Goal: Information Seeking & Learning: Learn about a topic

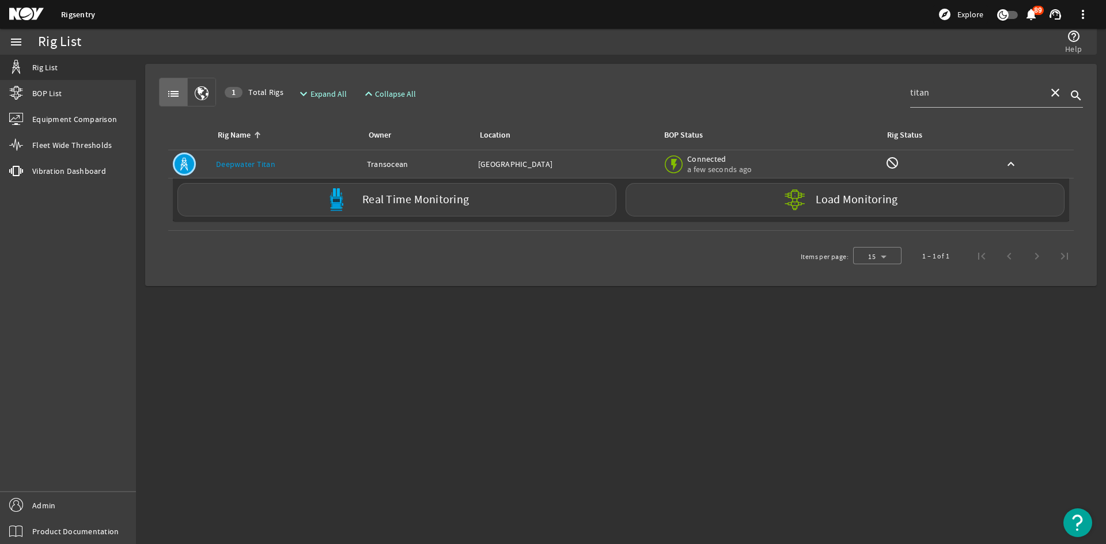
click at [244, 164] on link "Deepwater Titan" at bounding box center [245, 164] width 59 height 10
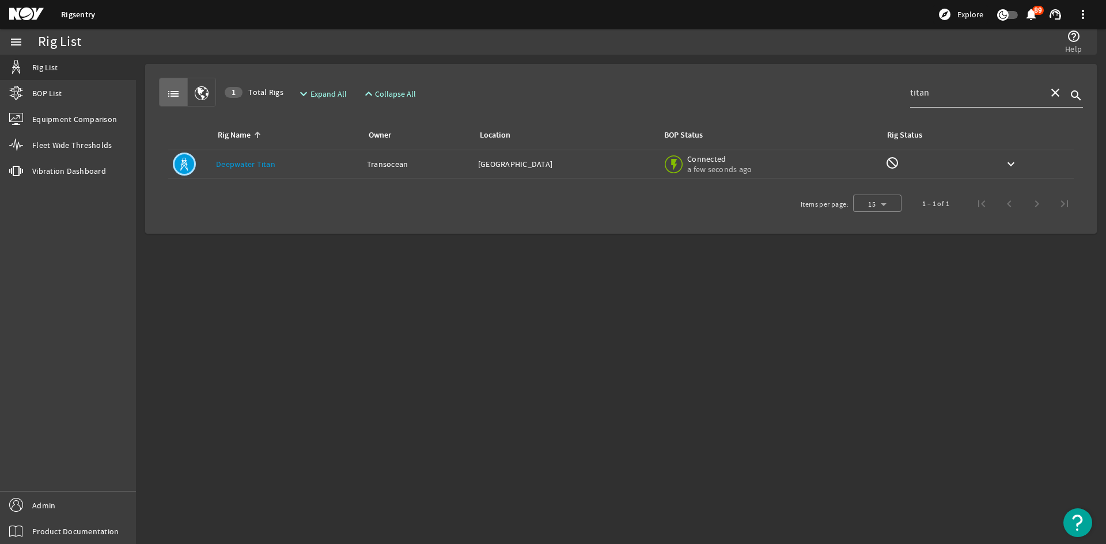
click at [233, 160] on link "Deepwater Titan" at bounding box center [245, 164] width 59 height 10
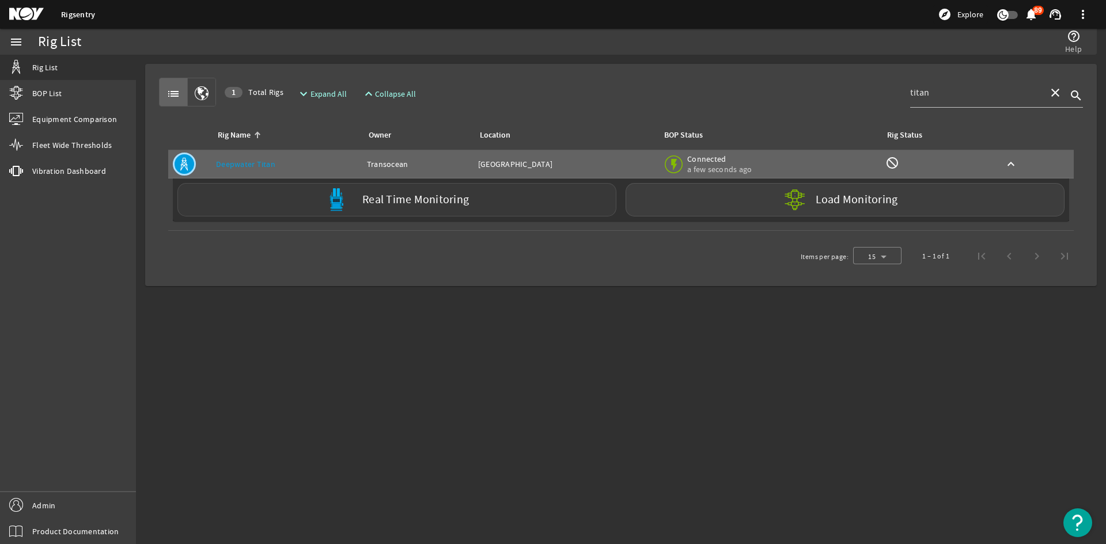
click at [407, 204] on label "Real Time Monitoring" at bounding box center [415, 200] width 107 height 12
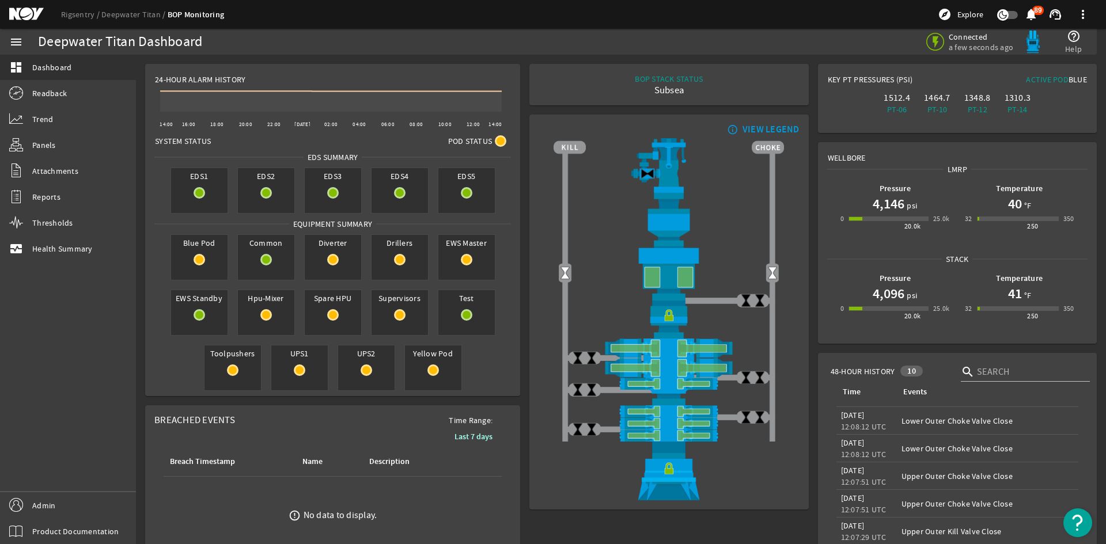
click at [319, 186] on div "EDS3" at bounding box center [333, 191] width 58 height 46
click at [332, 184] on div "EDS3" at bounding box center [333, 191] width 58 height 46
click at [333, 261] on mat-icon at bounding box center [333, 260] width 12 height 12
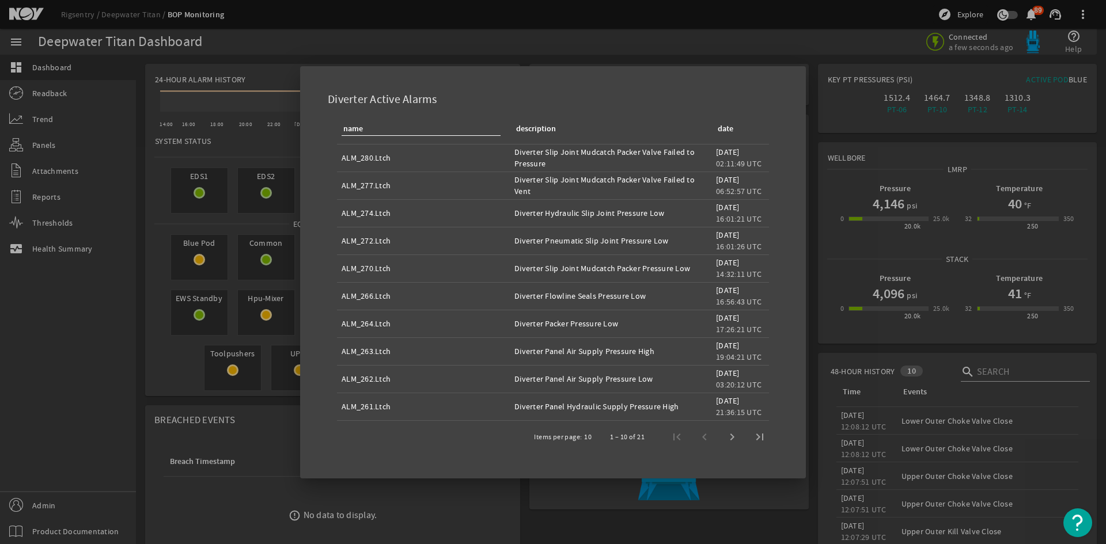
click at [291, 413] on div at bounding box center [553, 272] width 1106 height 544
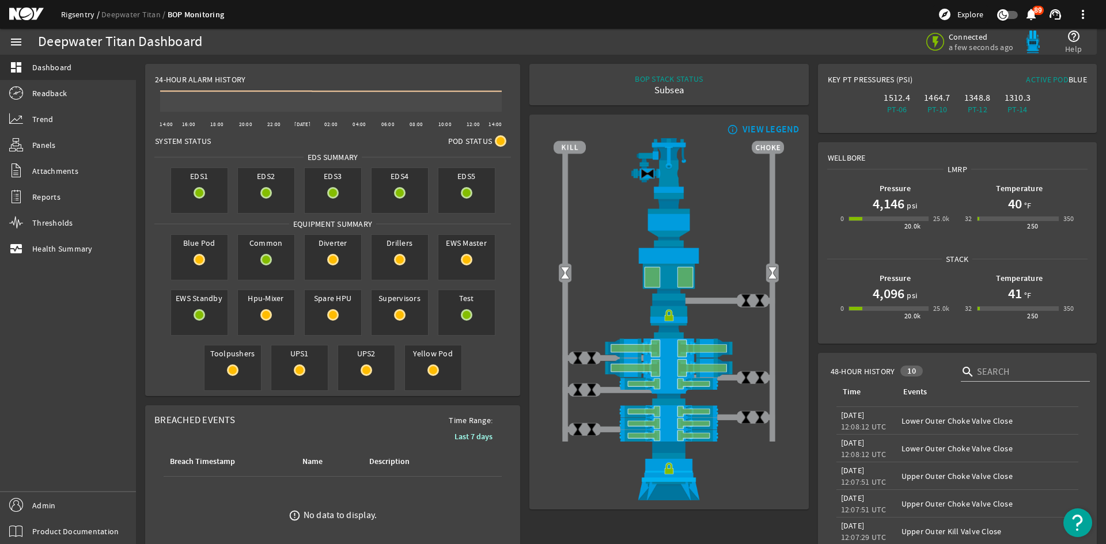
click at [82, 17] on link "Rigsentry" at bounding box center [81, 14] width 40 height 10
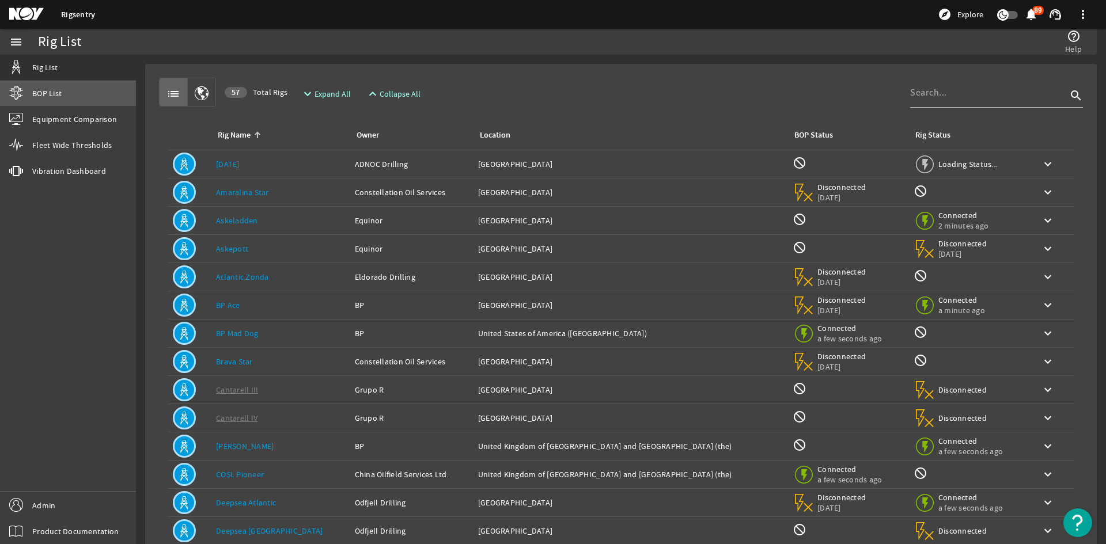
click at [69, 93] on link "BOP List" at bounding box center [68, 93] width 136 height 25
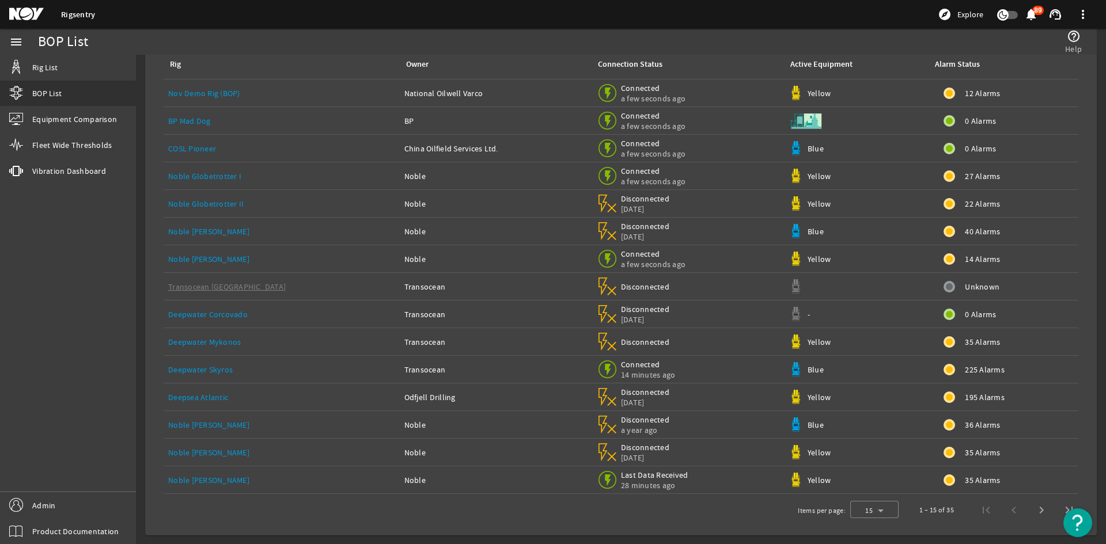
scroll to position [67, 0]
click at [965, 372] on span "225 Alarms" at bounding box center [985, 369] width 40 height 12
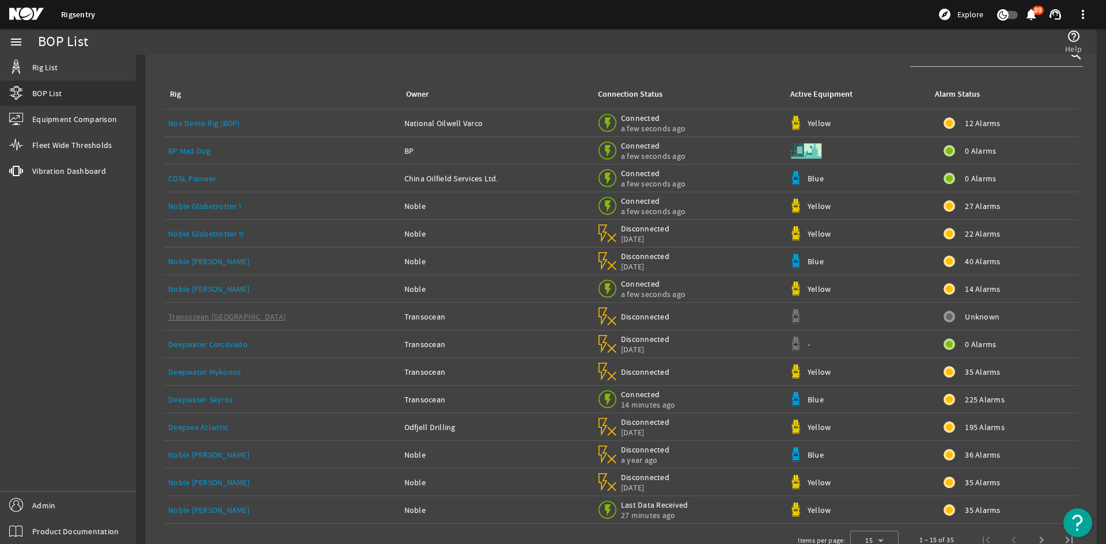
scroll to position [67, 0]
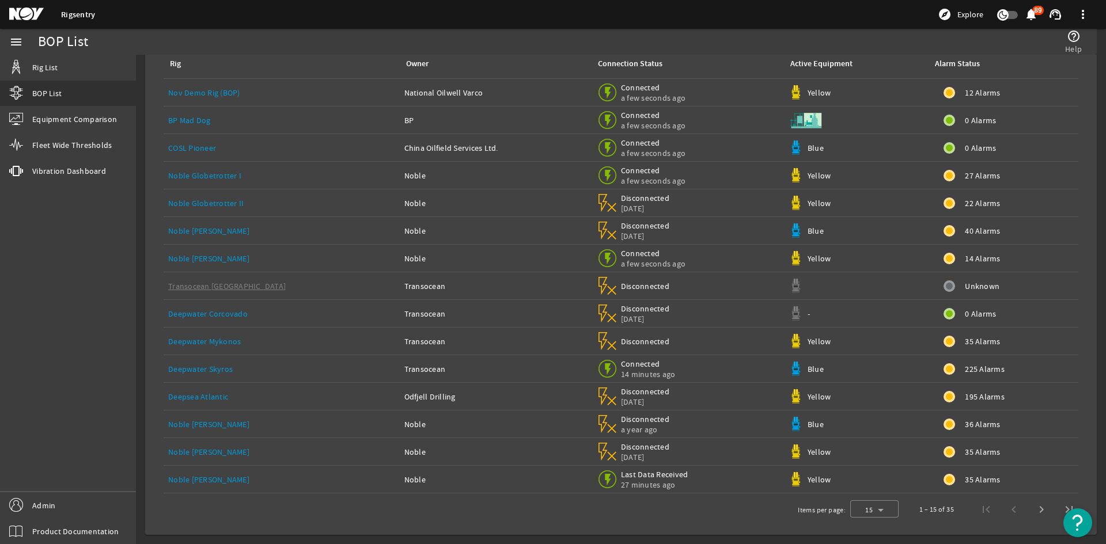
click at [965, 363] on span "225 Alarms" at bounding box center [985, 369] width 40 height 12
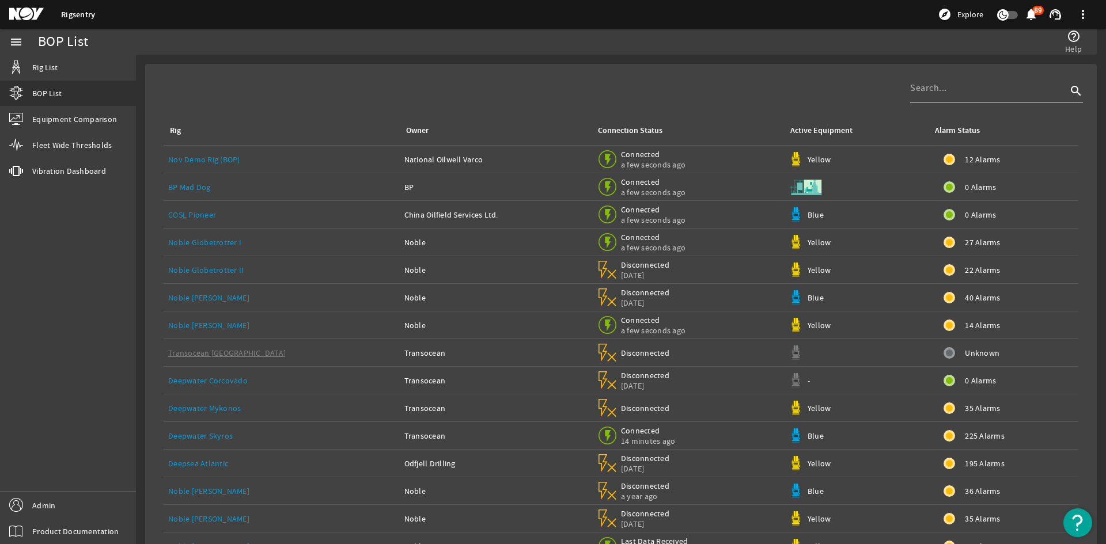
click at [196, 193] on td "BP Mad Dog" at bounding box center [282, 187] width 236 height 28
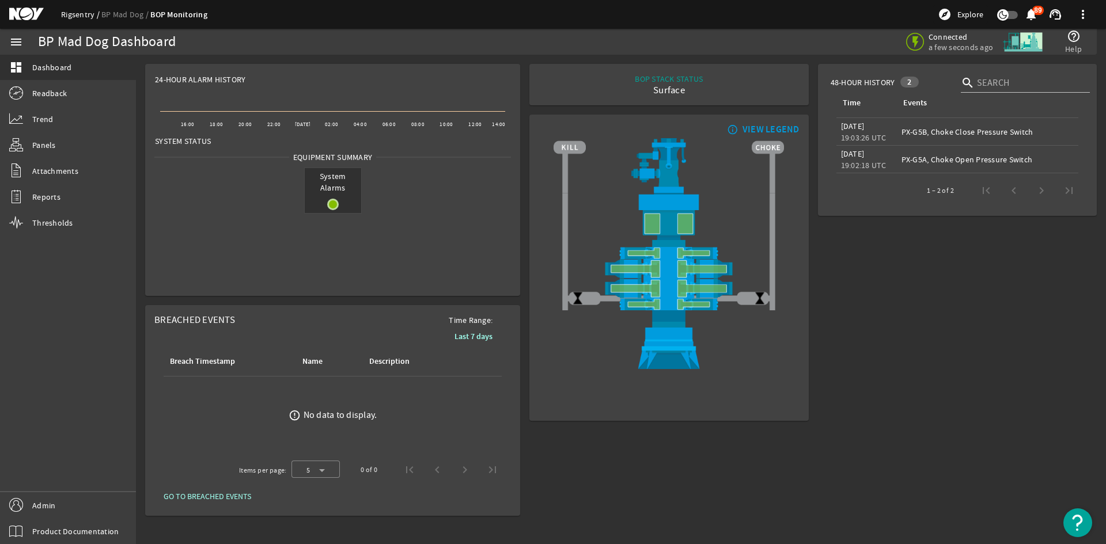
click at [83, 12] on link "Rigsentry" at bounding box center [81, 14] width 40 height 10
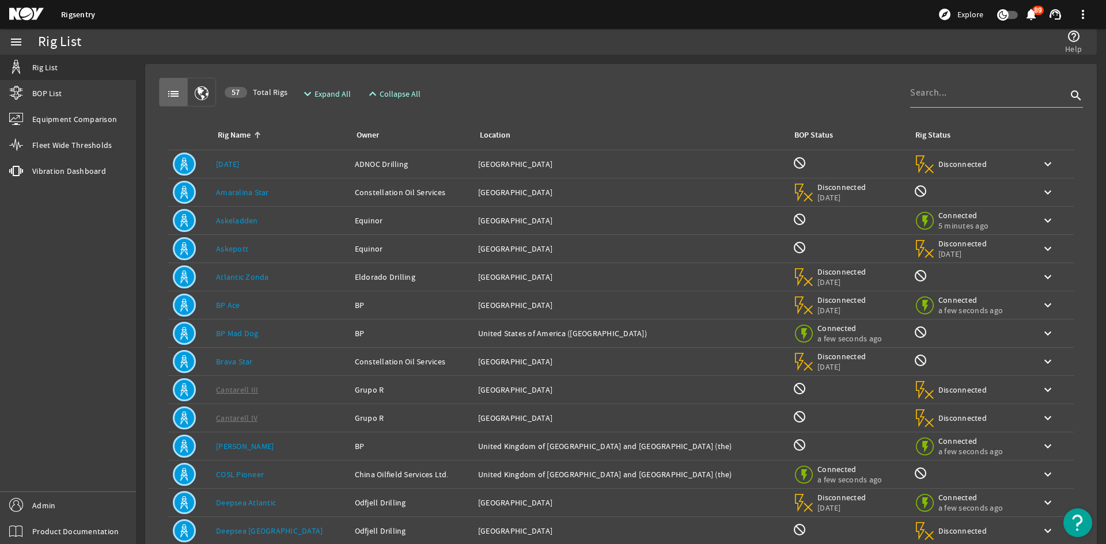
click at [276, 217] on div "Rig Name: Askeladden" at bounding box center [281, 221] width 130 height 12
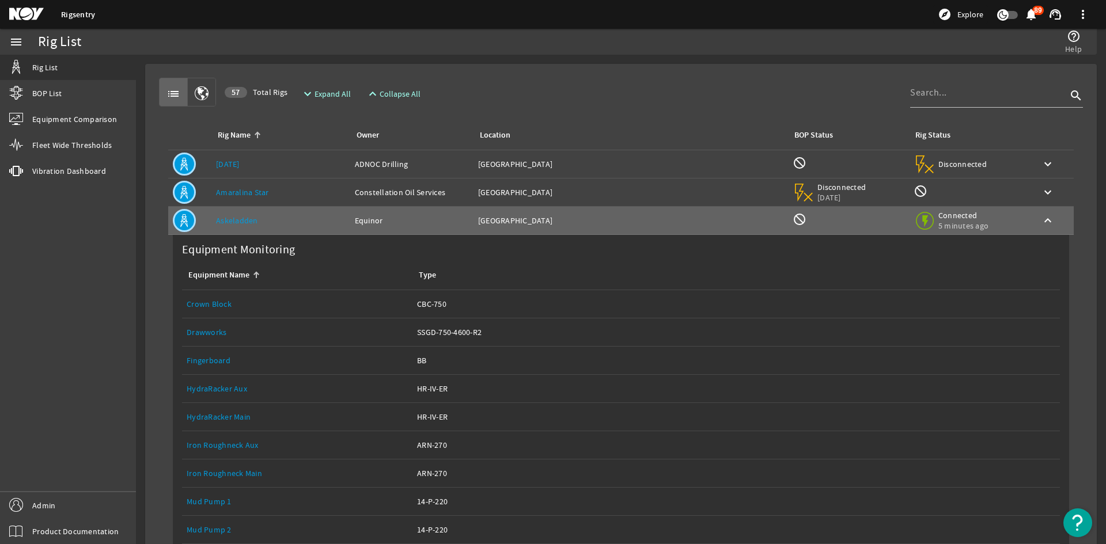
scroll to position [230, 0]
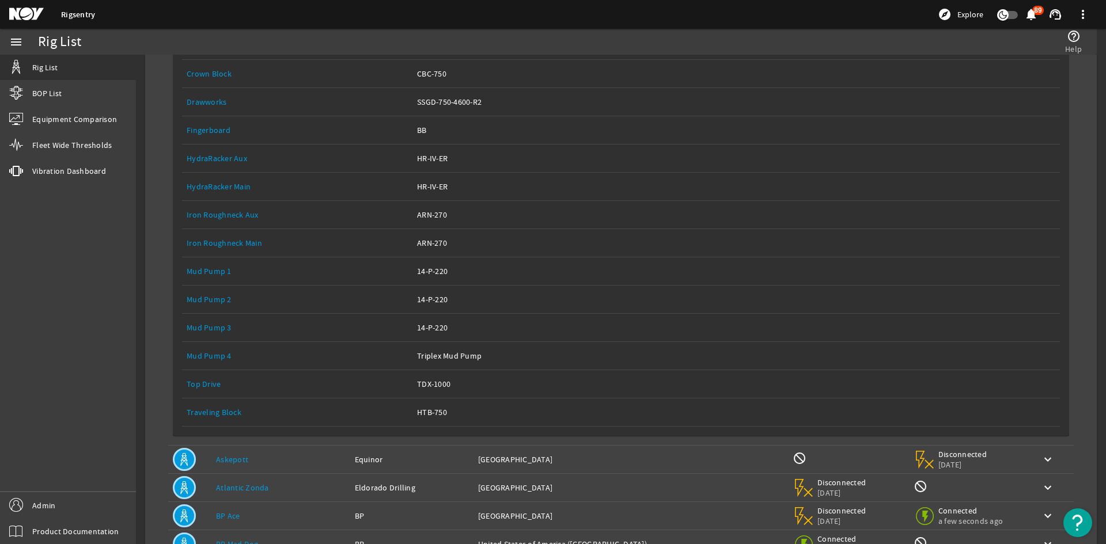
click at [204, 394] on link "Equipment Name: Top Drive" at bounding box center [297, 384] width 221 height 28
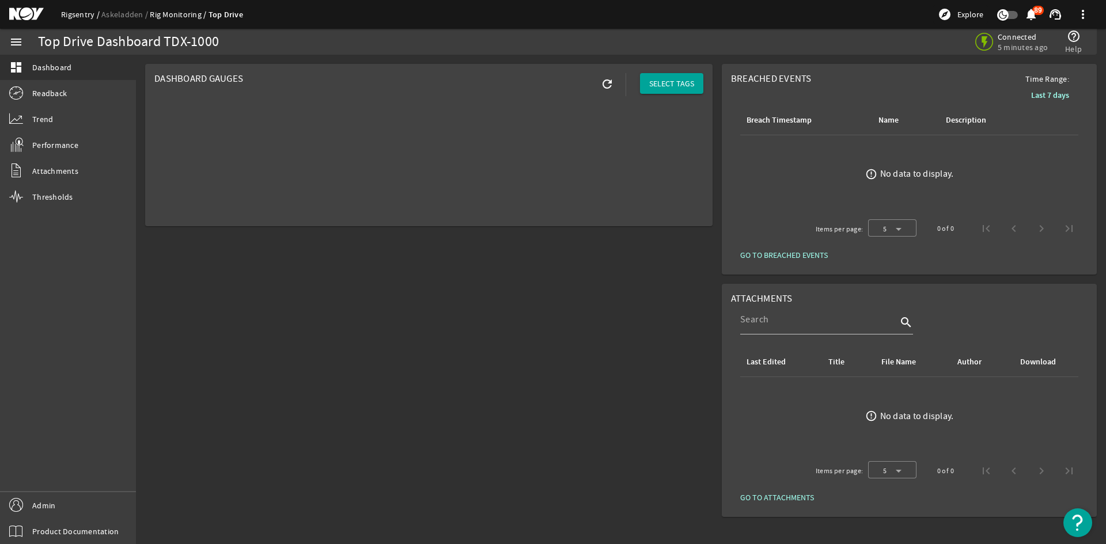
click at [82, 16] on link "Rigsentry" at bounding box center [81, 14] width 40 height 10
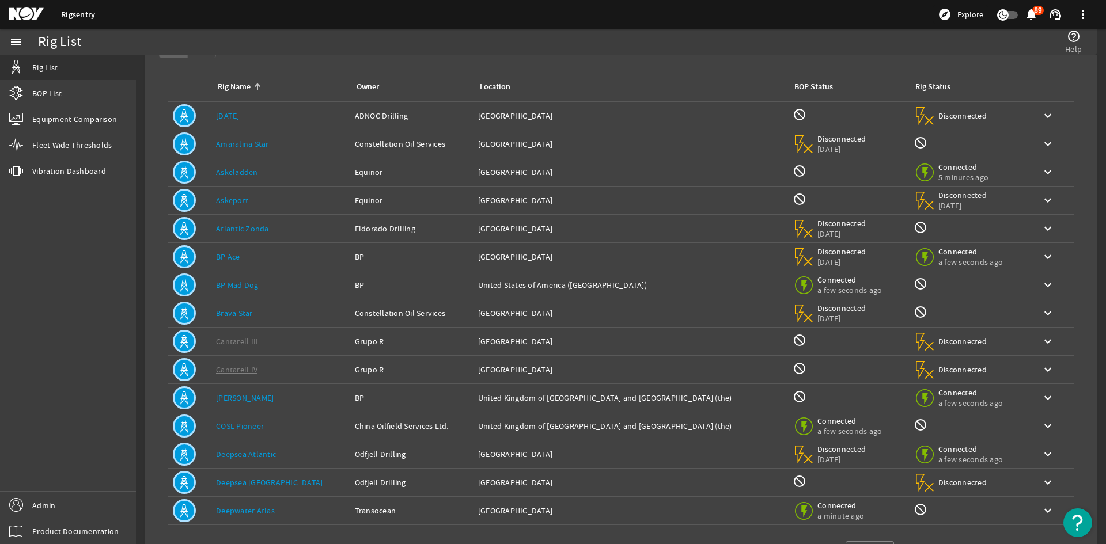
scroll to position [94, 0]
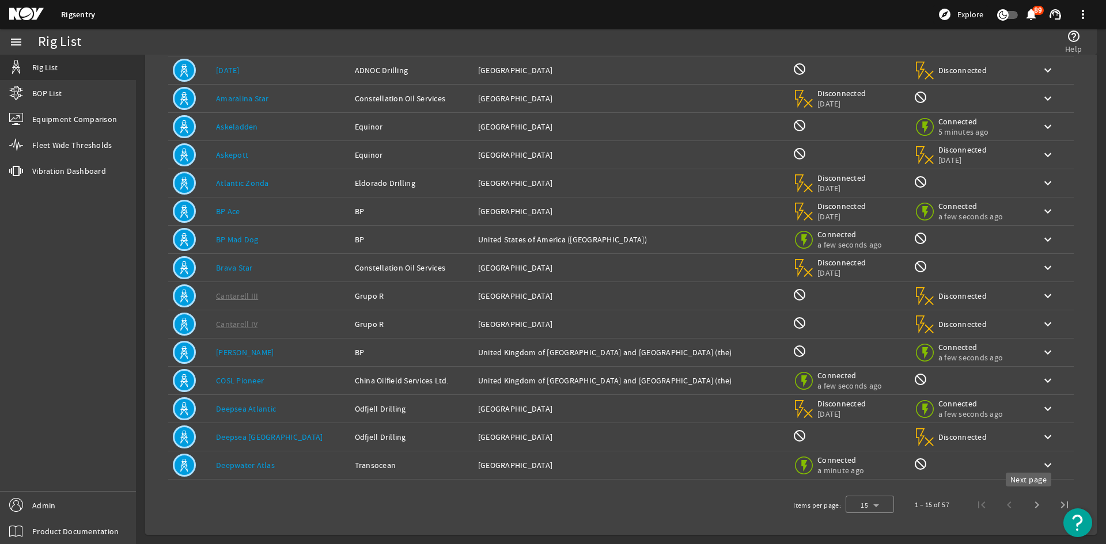
click at [1028, 503] on span "Next page" at bounding box center [1037, 505] width 28 height 28
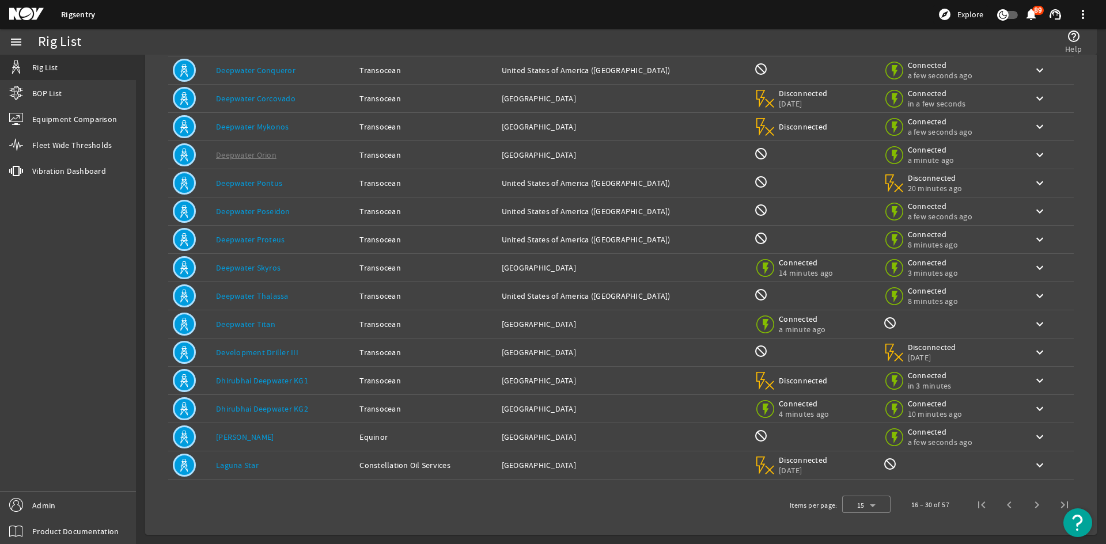
click at [254, 267] on link "Deepwater Skyros" at bounding box center [248, 268] width 64 height 10
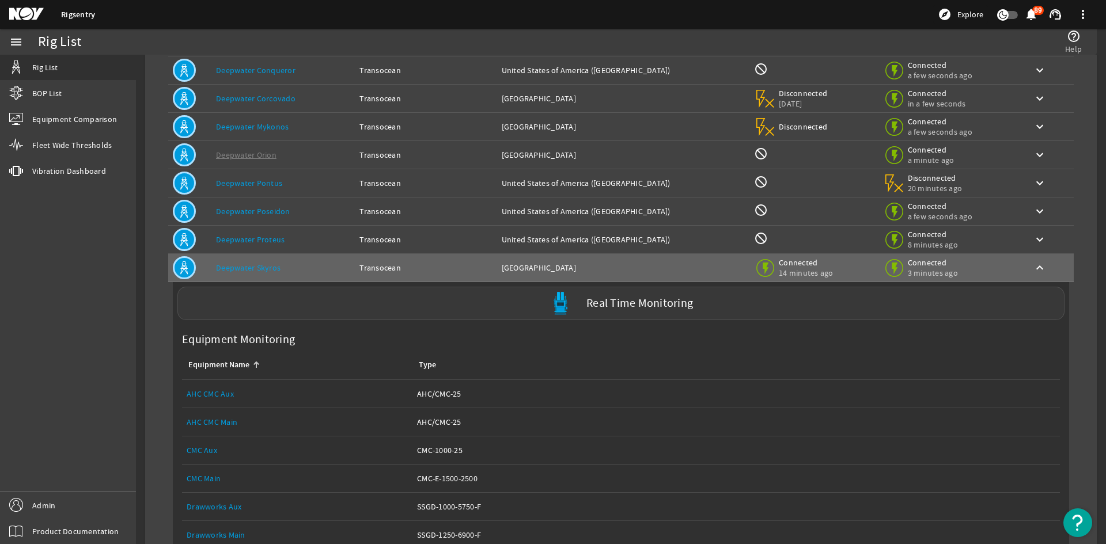
click at [348, 314] on div "Real Time Monitoring" at bounding box center [620, 303] width 887 height 33
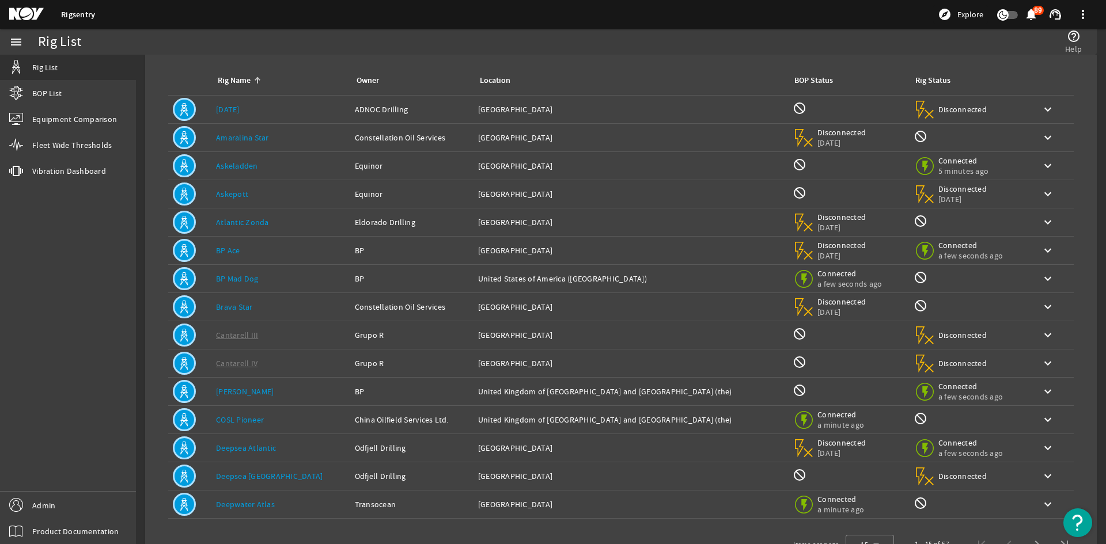
scroll to position [94, 0]
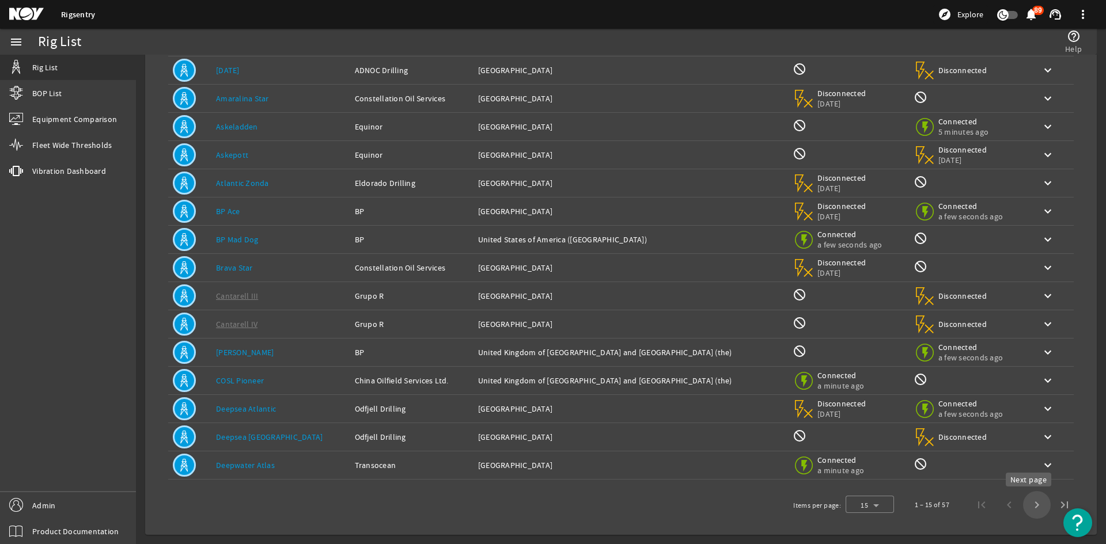
click at [1024, 505] on span "Next page" at bounding box center [1037, 505] width 28 height 28
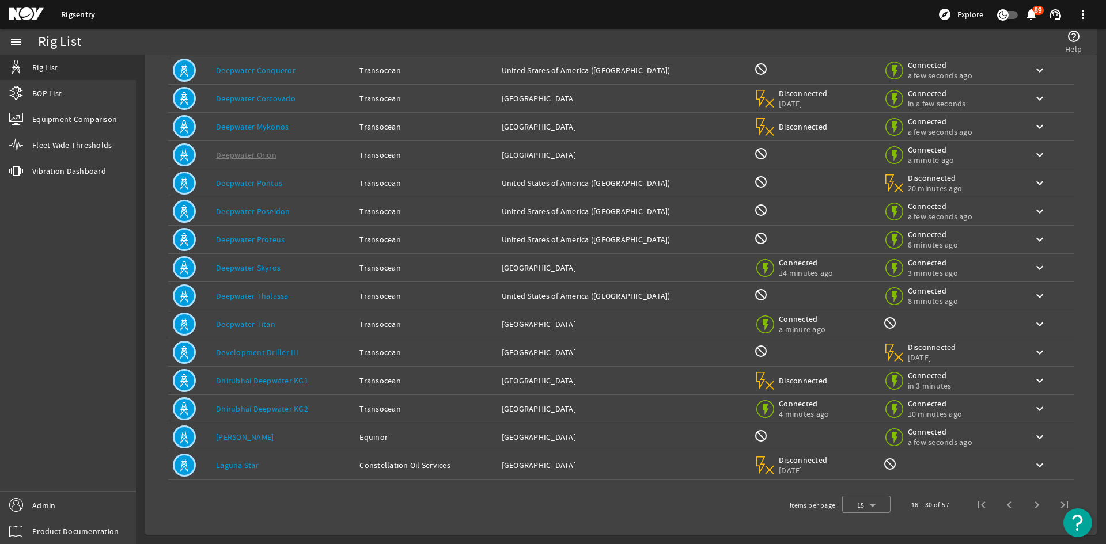
click at [320, 267] on div "Rig Name: [PERSON_NAME]" at bounding box center [283, 268] width 134 height 12
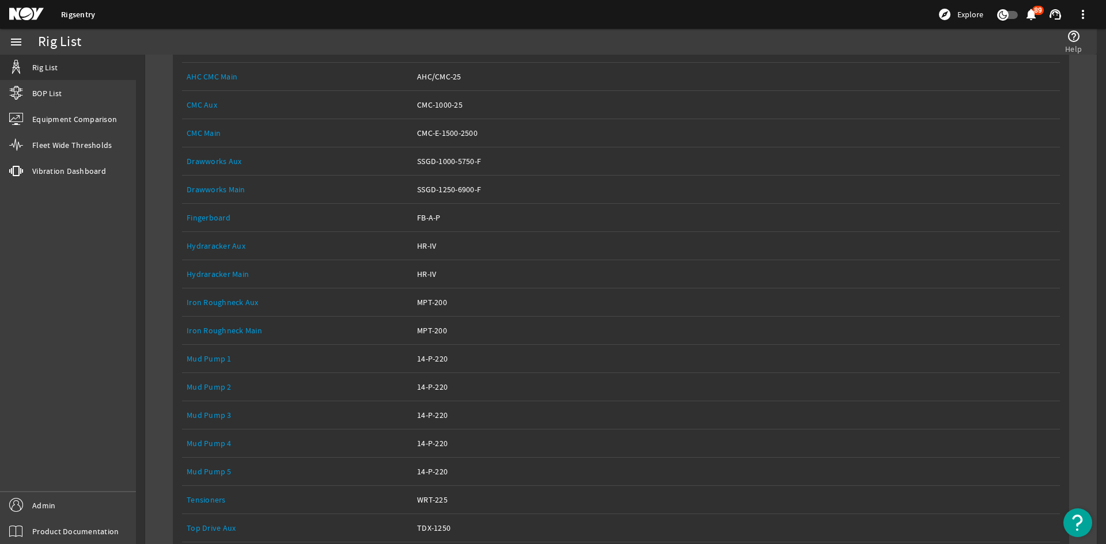
scroll to position [612, 0]
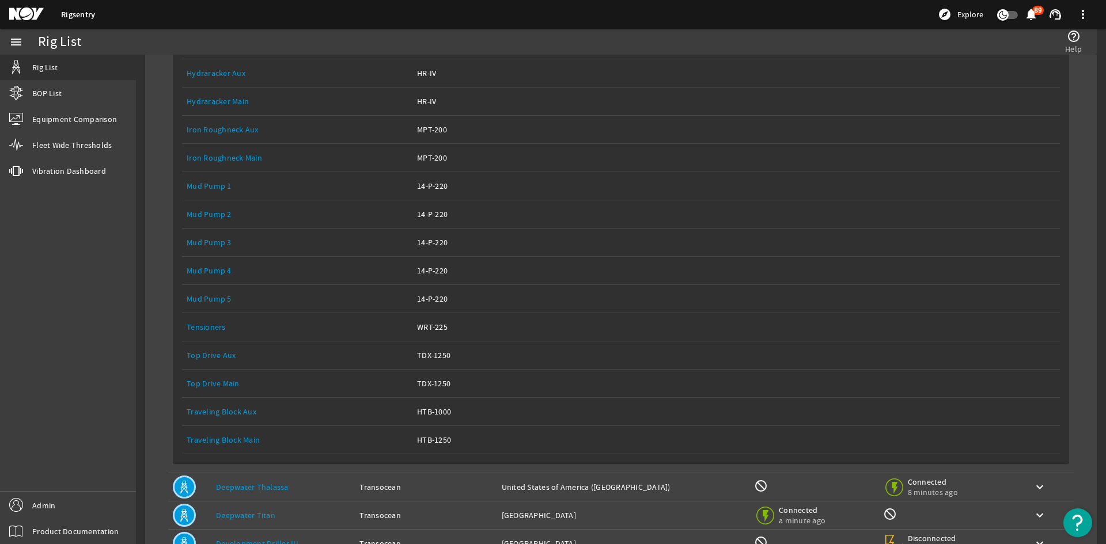
click at [213, 379] on link "Top Drive Main" at bounding box center [213, 383] width 53 height 10
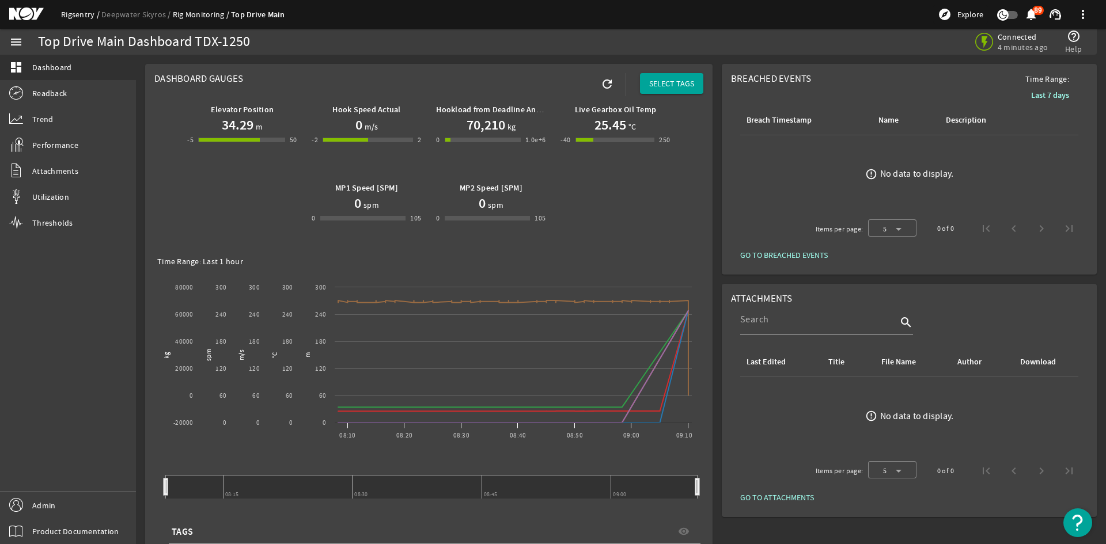
click at [86, 13] on link "Rigsentry" at bounding box center [81, 14] width 40 height 10
